Goal: Information Seeking & Learning: Learn about a topic

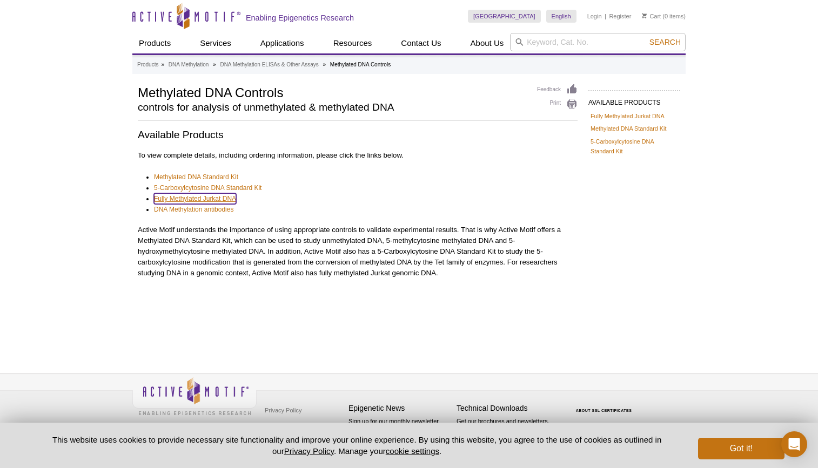
click at [215, 200] on link "Fully Methylated Jurkat DNA" at bounding box center [195, 198] width 82 height 11
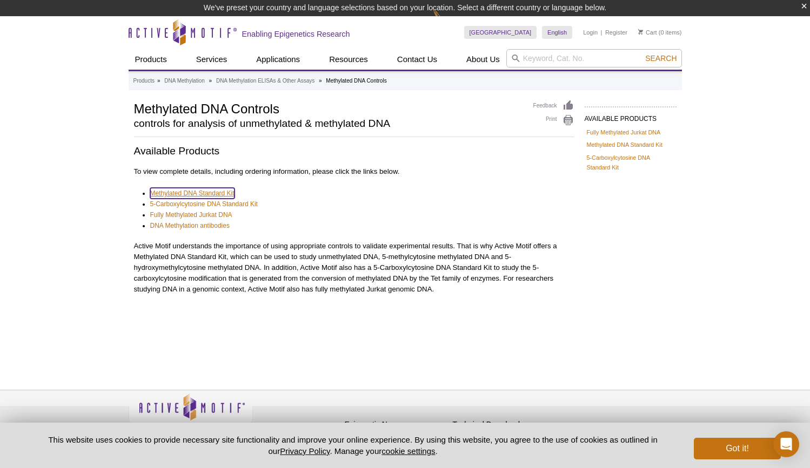
click at [199, 195] on link "Methylated DNA Standard Kit" at bounding box center [192, 193] width 84 height 11
